Goal: Find specific page/section: Find specific page/section

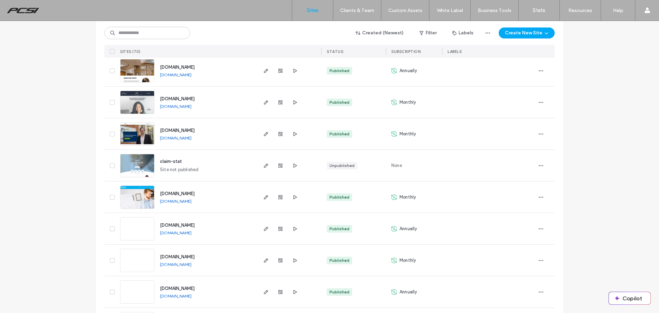
scroll to position [103, 0]
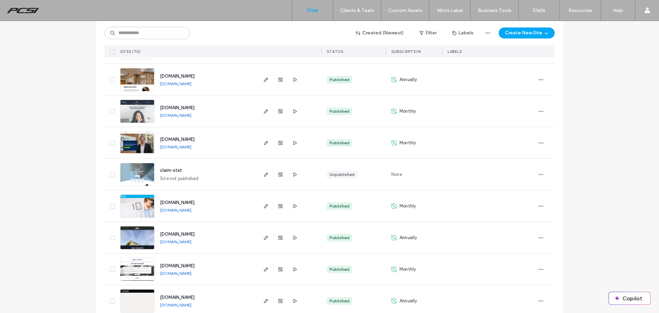
click at [141, 44] on div "Created (Newest) Filter Labels Create New Site SITES (70) STATUS SUBSCRIPTION L…" at bounding box center [329, 39] width 450 height 37
click at [144, 33] on input at bounding box center [147, 33] width 86 height 12
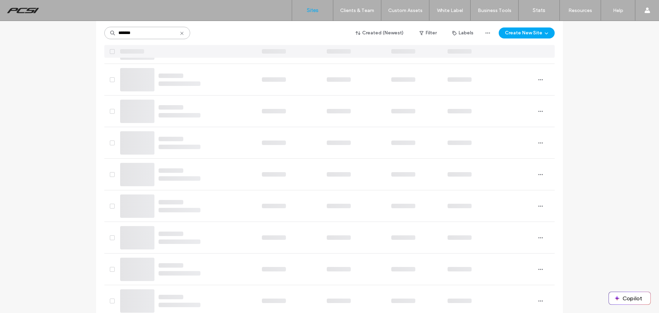
scroll to position [0, 0]
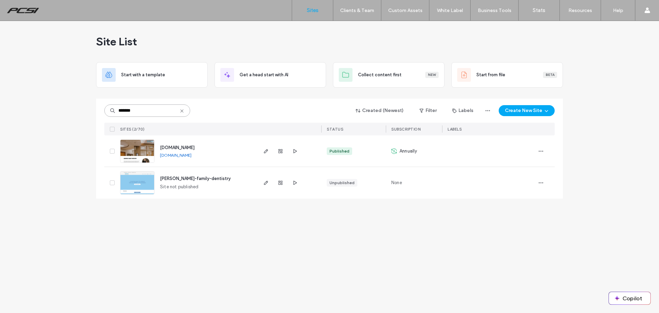
type input "*******"
click at [129, 174] on img at bounding box center [137, 194] width 34 height 47
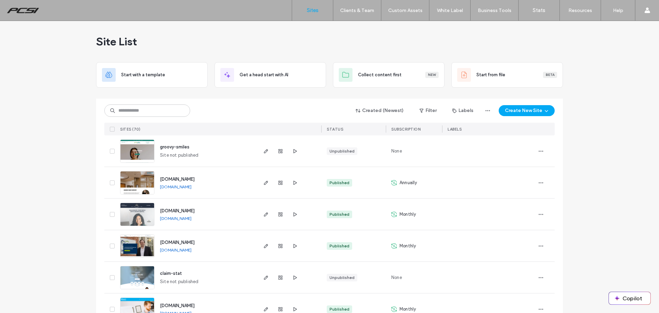
click at [145, 182] on img at bounding box center [137, 194] width 34 height 47
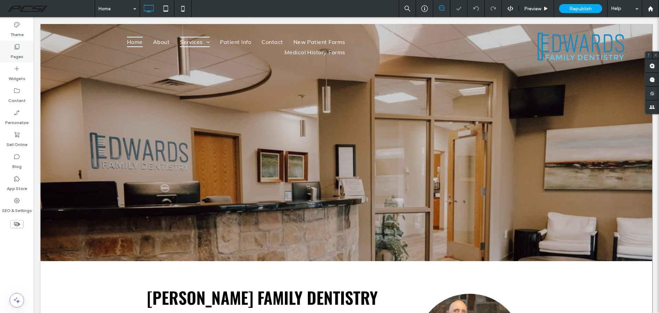
click at [14, 49] on icon at bounding box center [16, 46] width 7 height 7
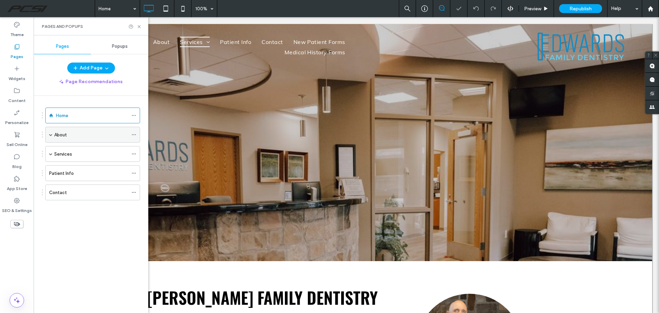
click at [75, 133] on div "About" at bounding box center [91, 134] width 74 height 7
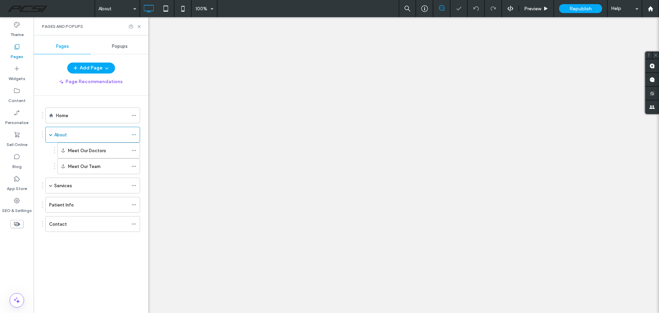
click at [71, 187] on div at bounding box center [329, 156] width 659 height 313
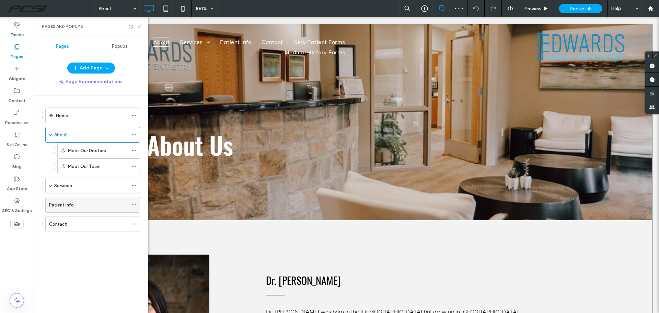
click at [69, 204] on label "Patient Info" at bounding box center [61, 205] width 25 height 12
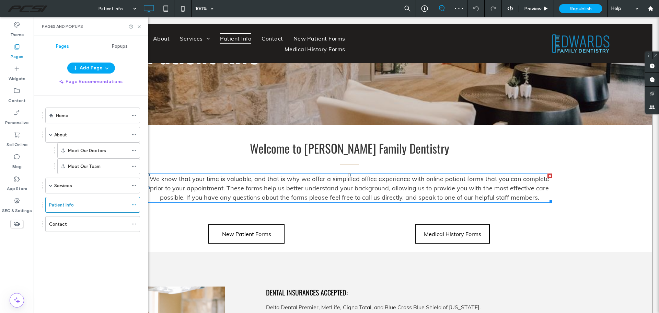
scroll to position [172, 0]
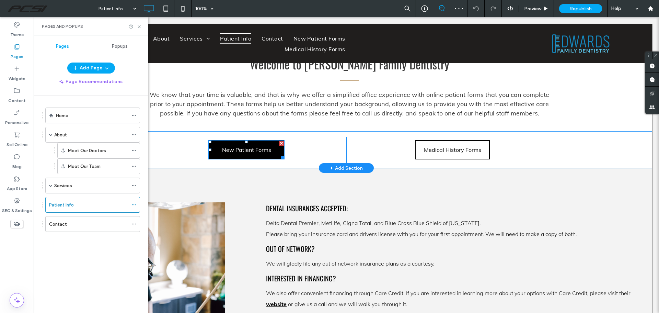
click at [259, 154] on link "New Patient Forms" at bounding box center [246, 149] width 76 height 19
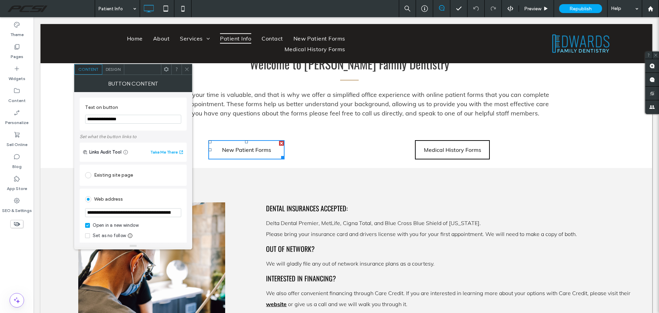
click at [158, 210] on input "**********" at bounding box center [133, 212] width 96 height 9
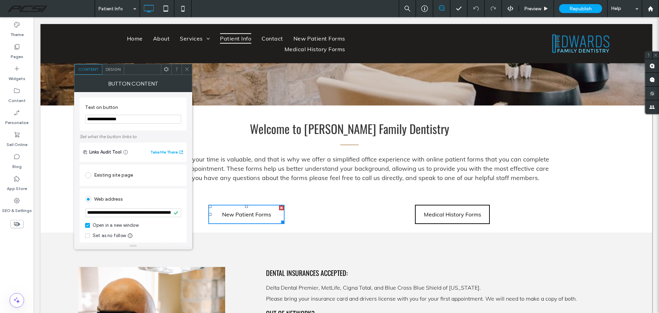
scroll to position [118, 0]
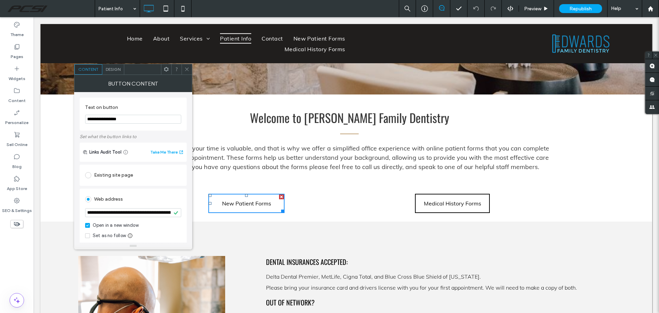
click at [98, 213] on input "**********" at bounding box center [133, 212] width 96 height 9
click at [185, 67] on icon at bounding box center [186, 69] width 5 height 5
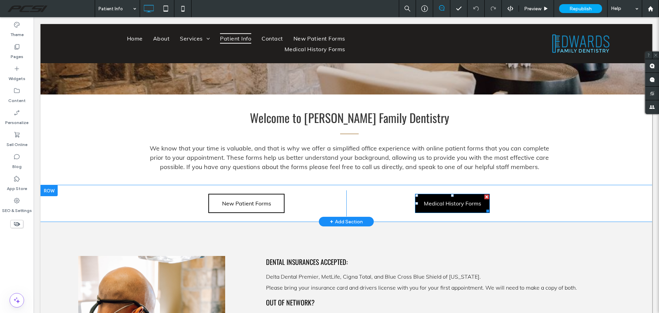
click at [463, 202] on span "Medical History Forms" at bounding box center [452, 203] width 57 height 7
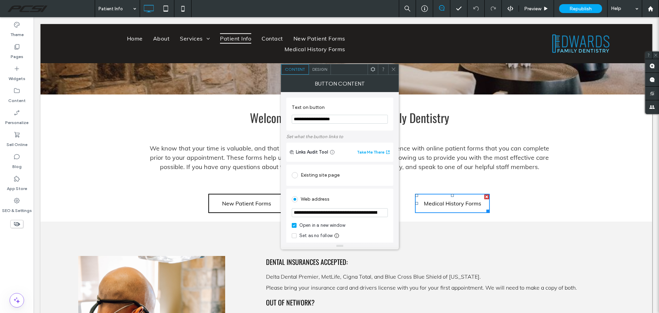
click at [347, 212] on input "**********" at bounding box center [340, 212] width 96 height 9
click at [395, 69] on icon at bounding box center [393, 69] width 5 height 5
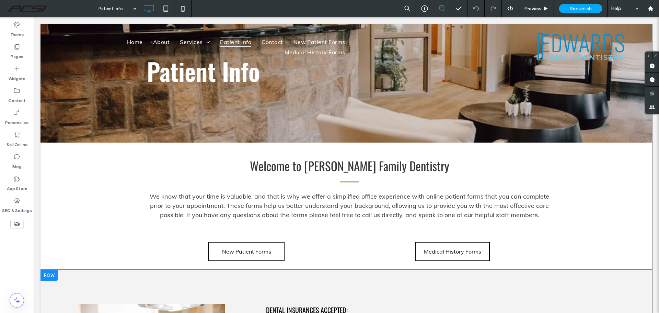
scroll to position [0, 0]
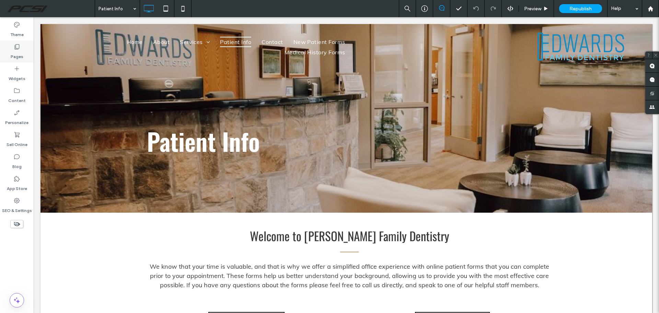
click at [18, 44] on icon at bounding box center [16, 46] width 7 height 7
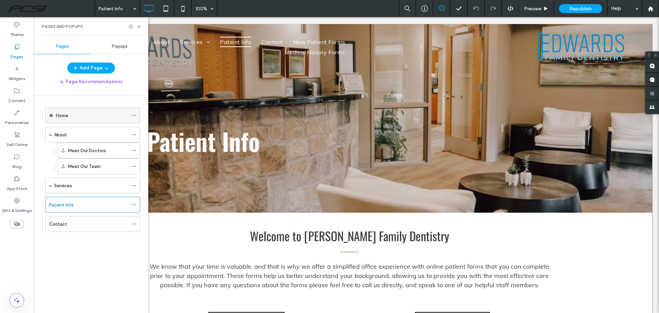
click at [72, 115] on div "Home" at bounding box center [92, 115] width 72 height 7
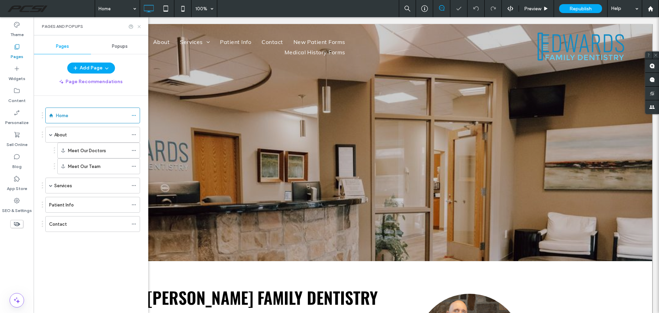
click at [140, 28] on icon at bounding box center [139, 26] width 5 height 5
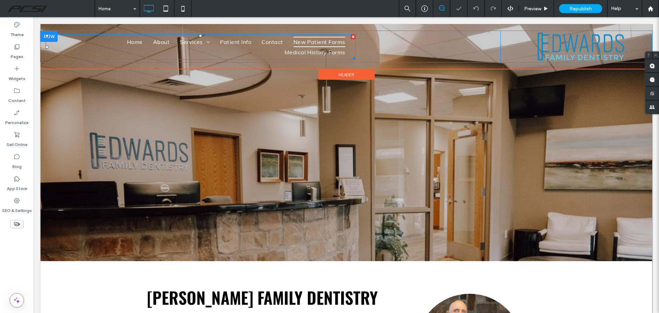
click at [293, 39] on span "New Patient Forms" at bounding box center [319, 42] width 52 height 10
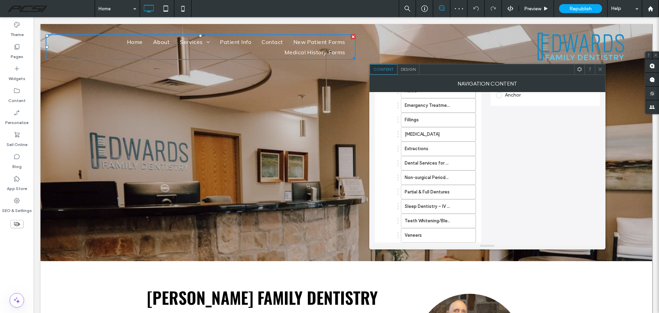
scroll to position [248, 0]
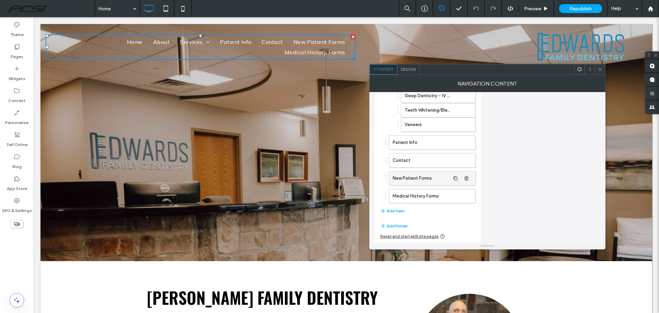
click at [418, 181] on label "New Patient Forms" at bounding box center [421, 178] width 57 height 14
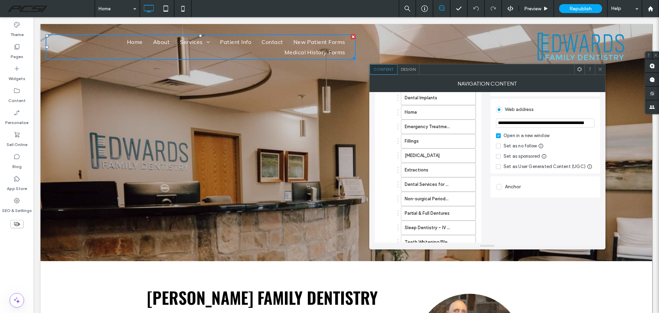
scroll to position [76, 0]
